Goal: Transaction & Acquisition: Purchase product/service

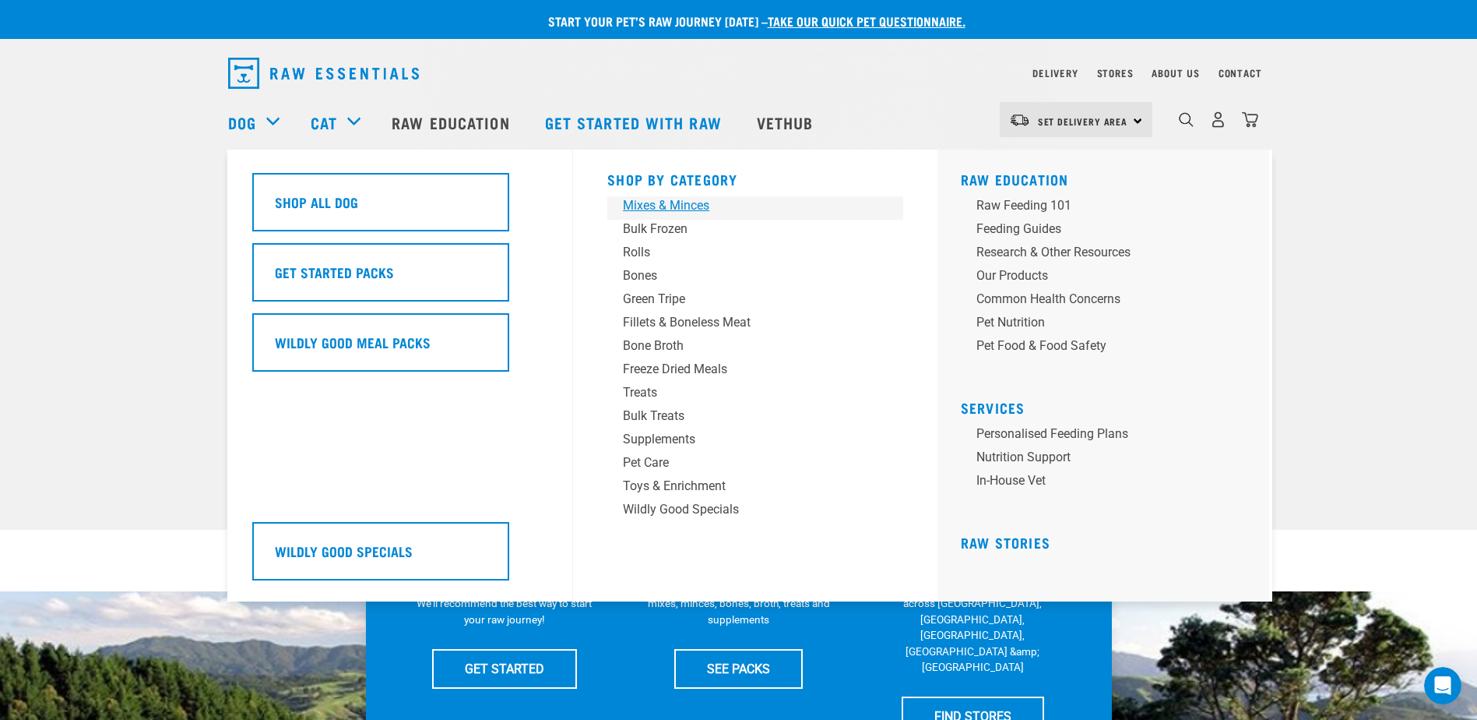
click at [699, 205] on div "Mixes & Minces" at bounding box center [744, 205] width 243 height 19
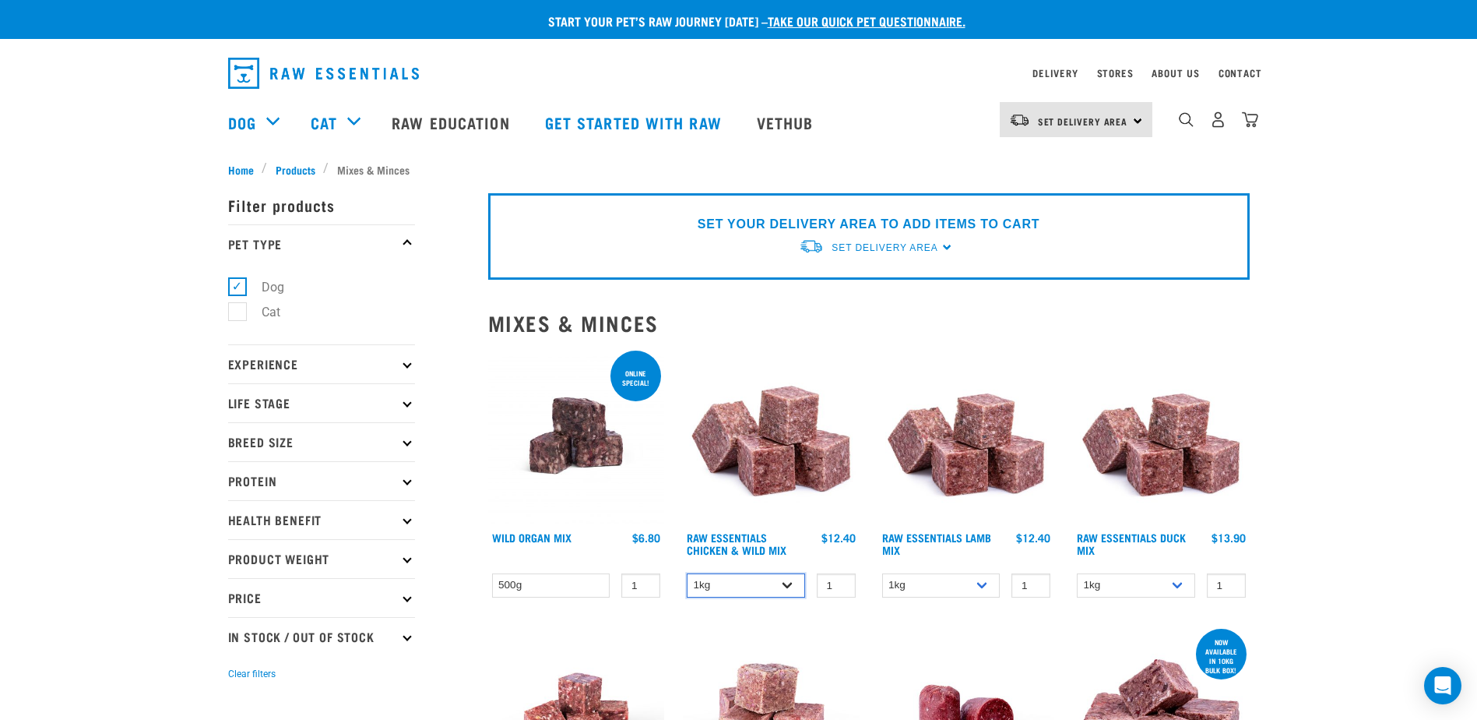
click at [790, 585] on select "1kg 3kg Bulk (10kg)" at bounding box center [746, 585] width 118 height 24
select select "731"
click at [687, 573] on select "1kg 3kg Bulk (10kg)" at bounding box center [746, 585] width 118 height 24
click at [97, 93] on nav "Set Delivery Area [GEOGRAPHIC_DATA] [GEOGRAPHIC_DATA] Dog Shop All Dog Cat" at bounding box center [738, 122] width 1477 height 62
